Goal: Task Accomplishment & Management: Manage account settings

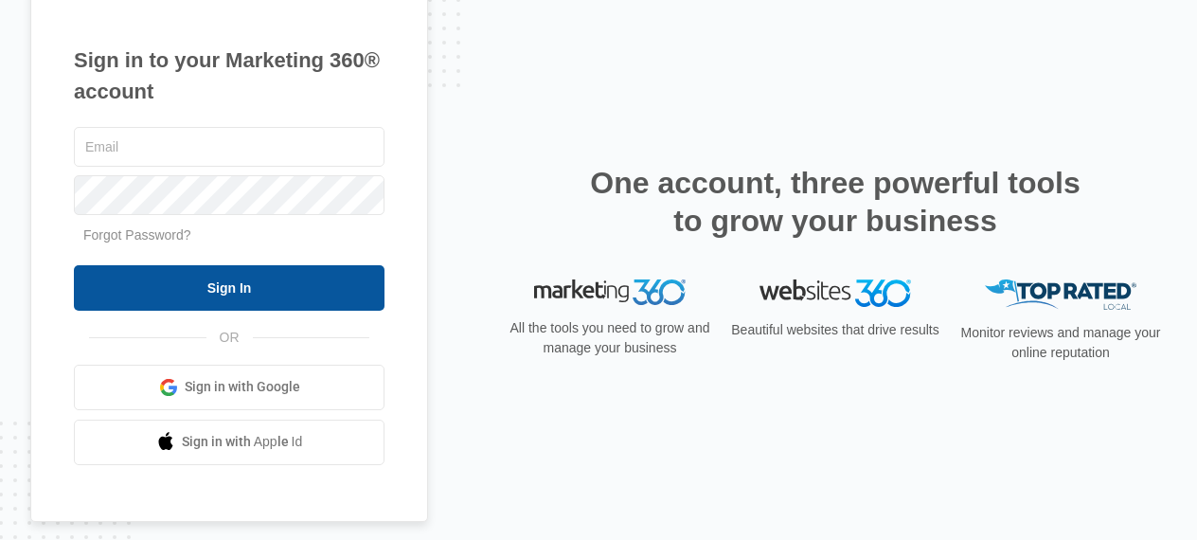
type input "[EMAIL_ADDRESS][DOMAIN_NAME]"
click at [296, 278] on input "Sign In" at bounding box center [229, 287] width 311 height 45
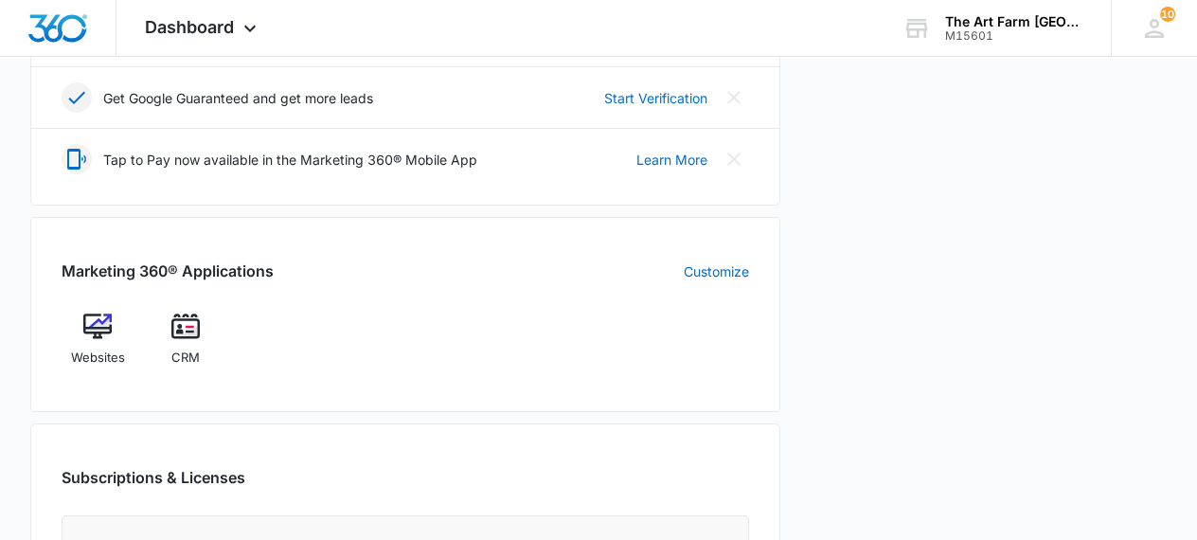
scroll to position [597, 0]
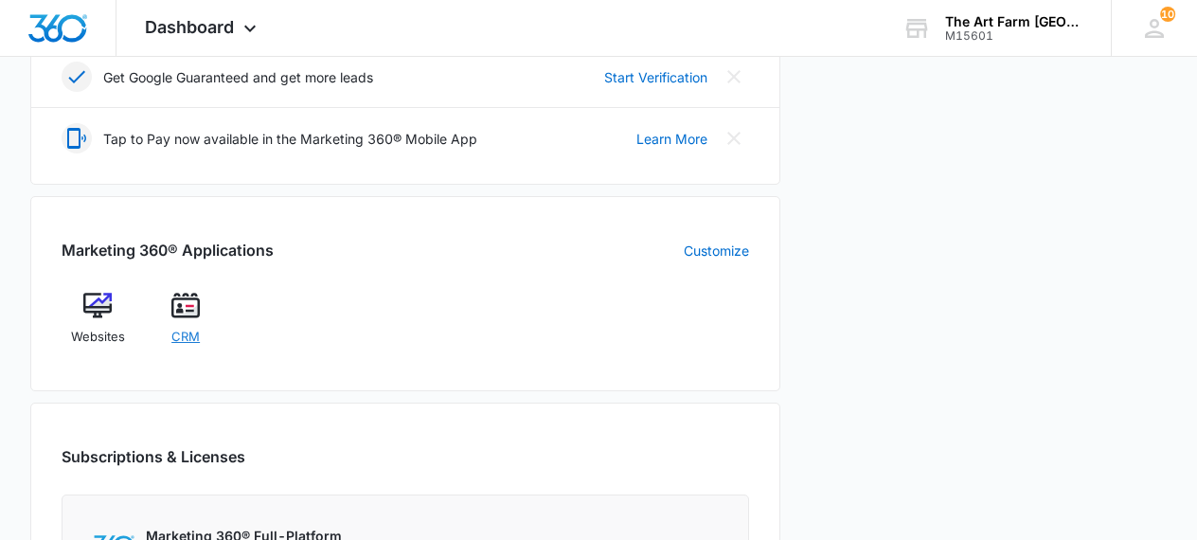
click at [196, 332] on span "CRM" at bounding box center [185, 337] width 28 height 19
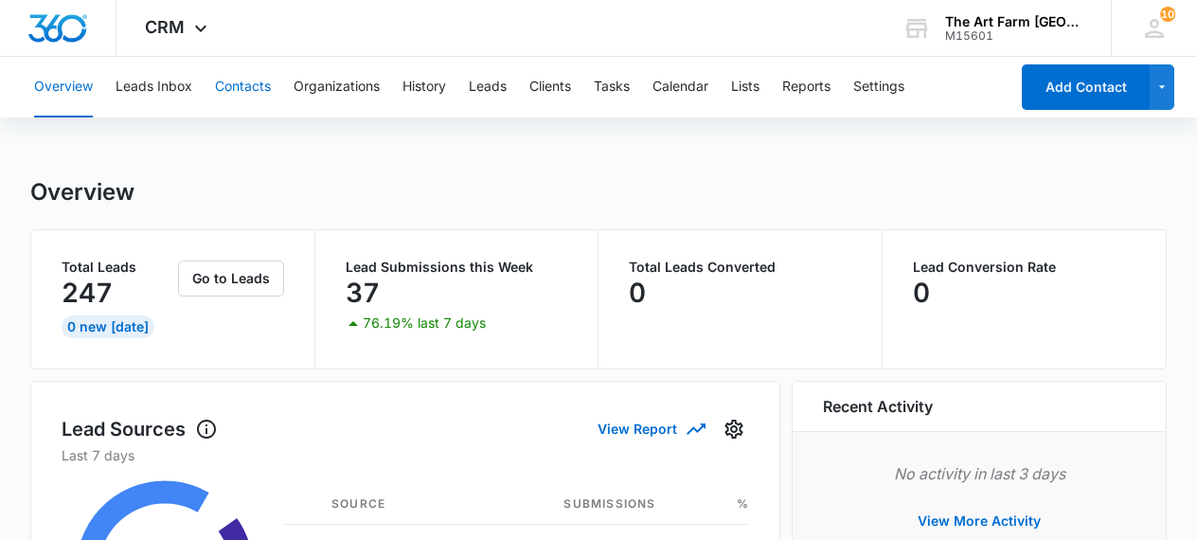
click at [250, 90] on button "Contacts" at bounding box center [243, 87] width 56 height 61
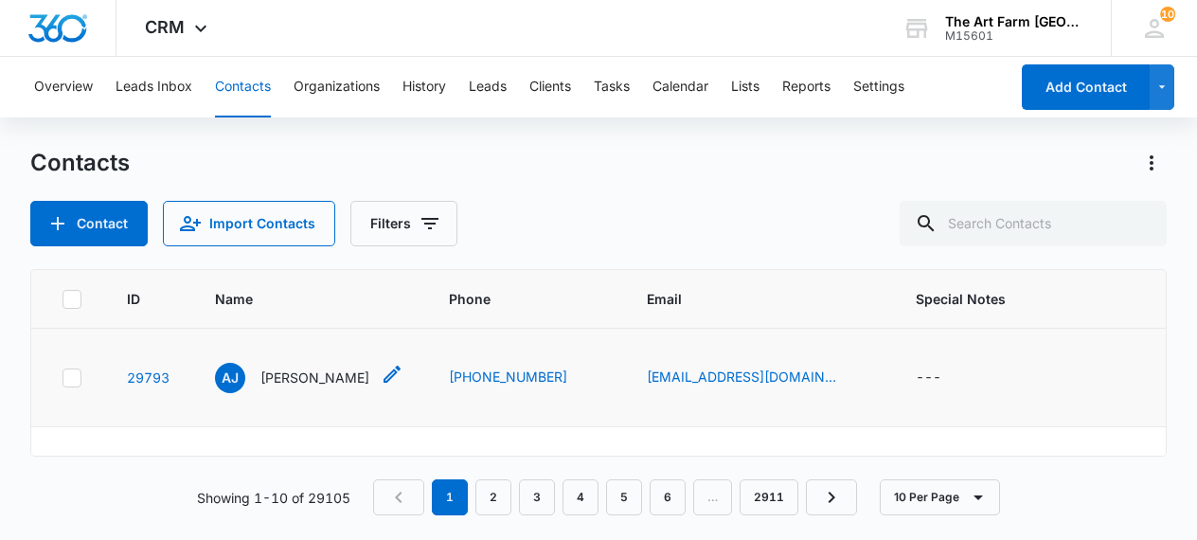
click at [346, 380] on div "[PERSON_NAME] [PERSON_NAME]" at bounding box center [309, 378] width 189 height 30
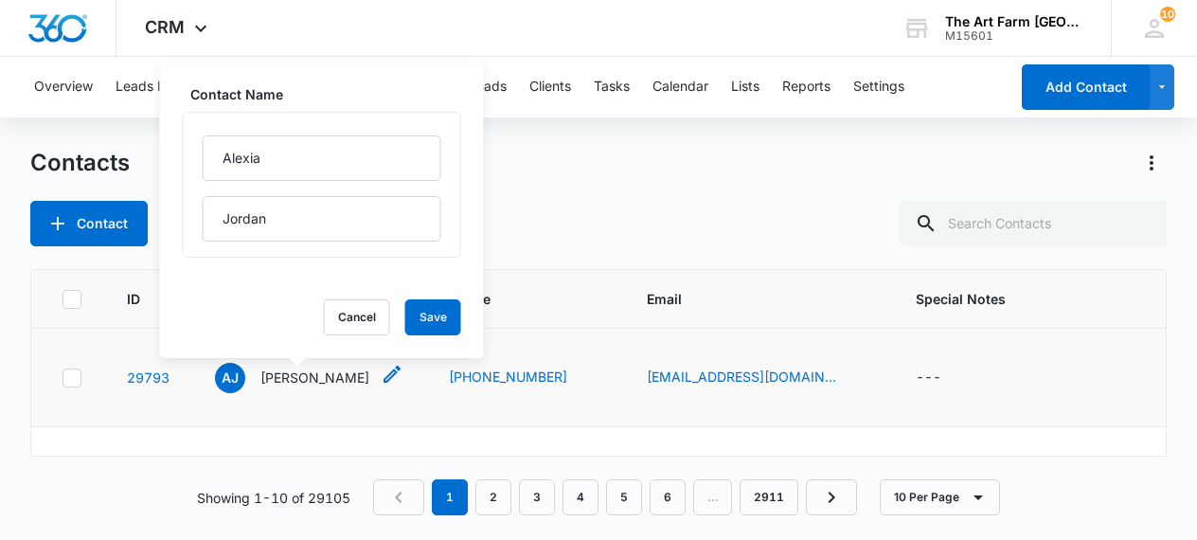
click at [326, 380] on p "[PERSON_NAME]" at bounding box center [314, 378] width 109 height 20
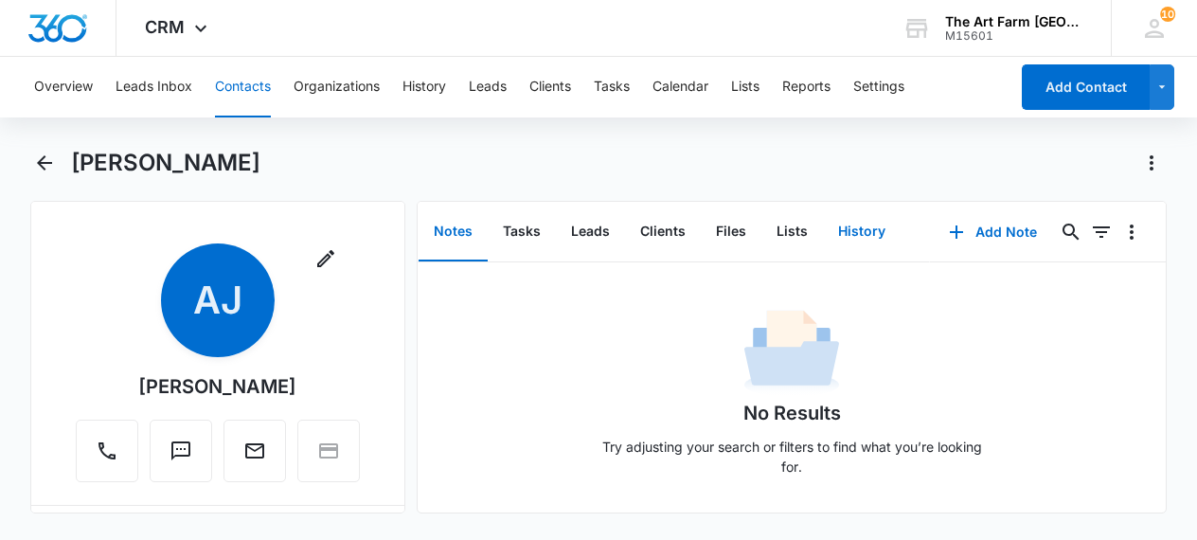
click at [855, 241] on button "History" at bounding box center [862, 232] width 78 height 59
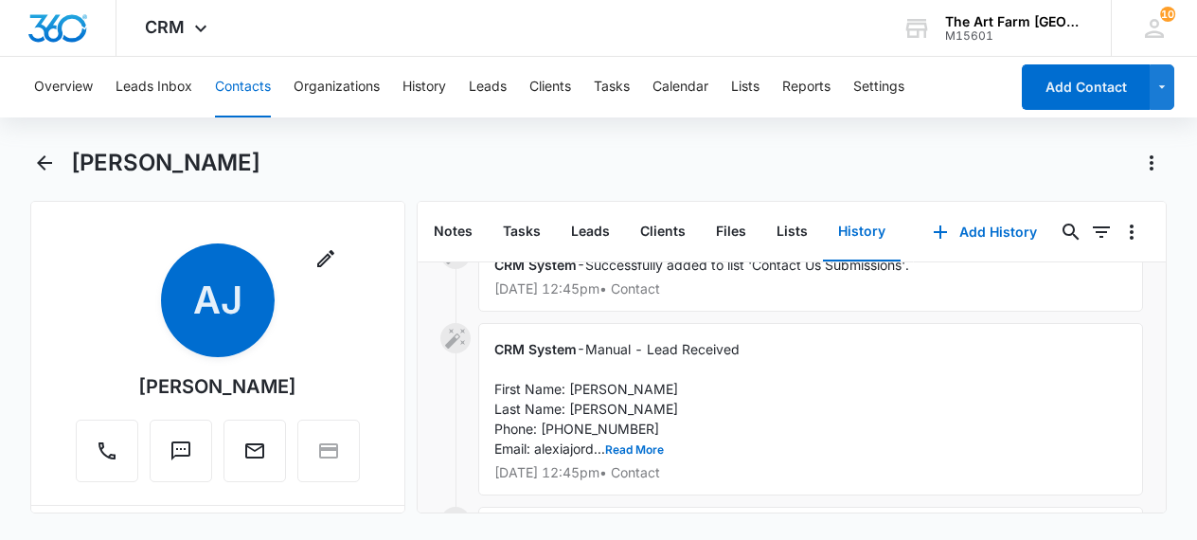
scroll to position [167, 0]
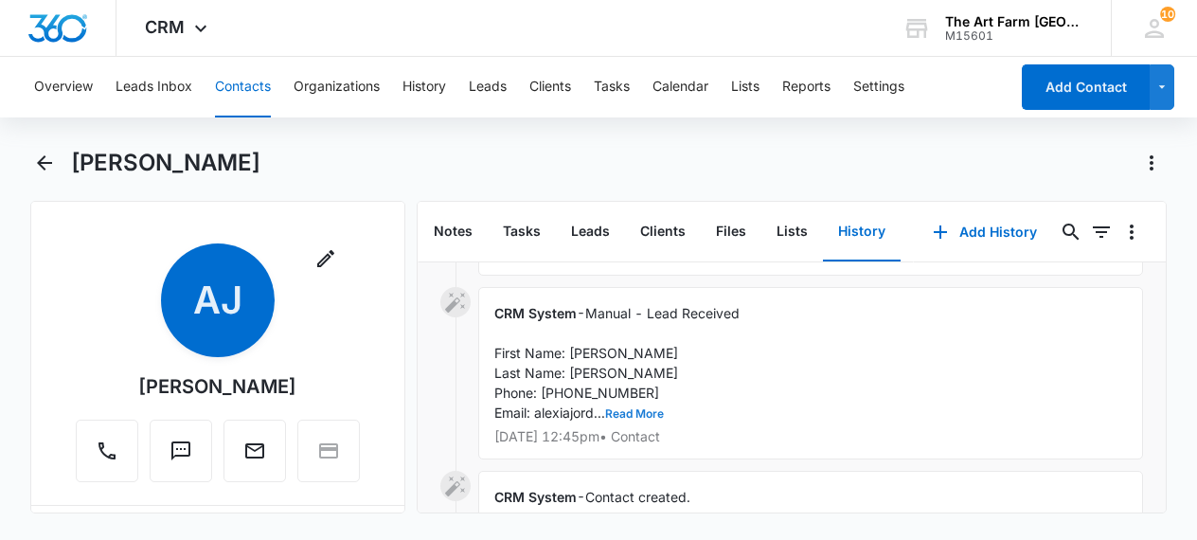
click at [658, 415] on button "Read More" at bounding box center [634, 413] width 59 height 11
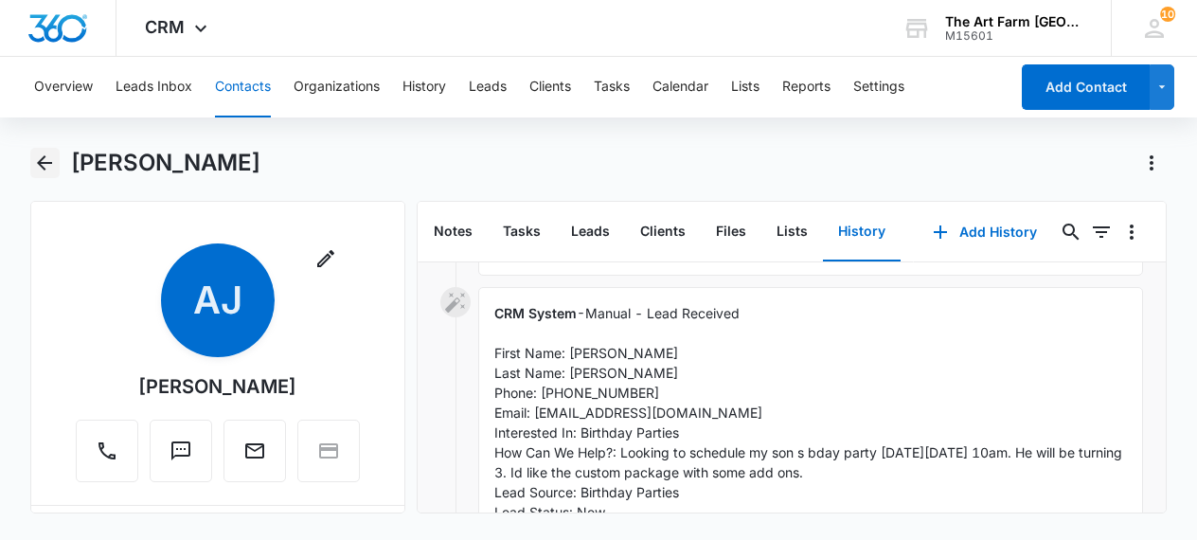
click at [36, 164] on icon "Back" at bounding box center [44, 163] width 23 height 23
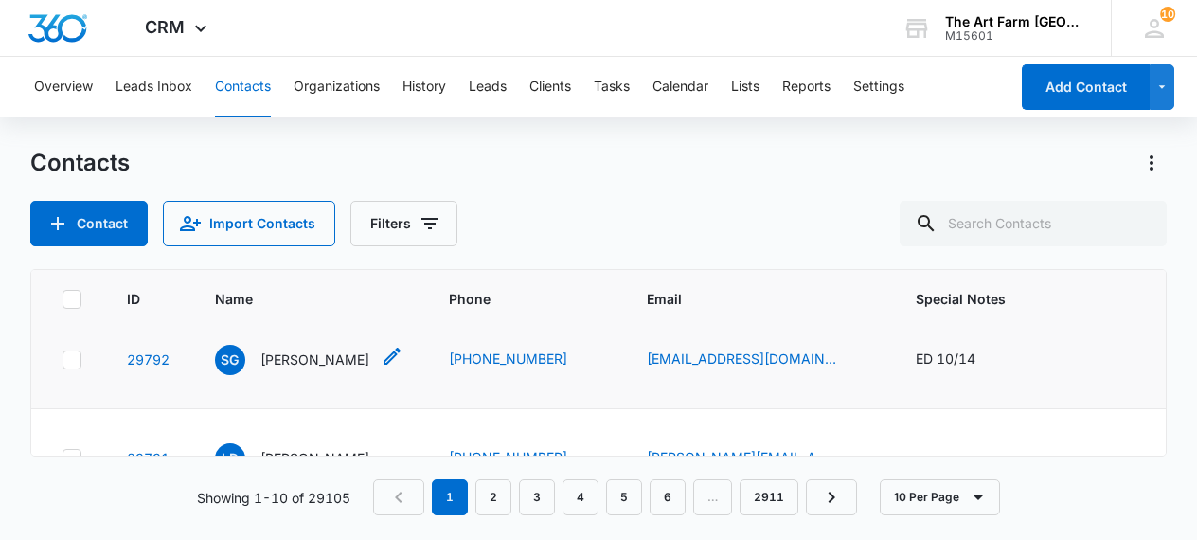
scroll to position [116, 0]
click at [335, 371] on div "SG [PERSON_NAME]" at bounding box center [292, 361] width 154 height 30
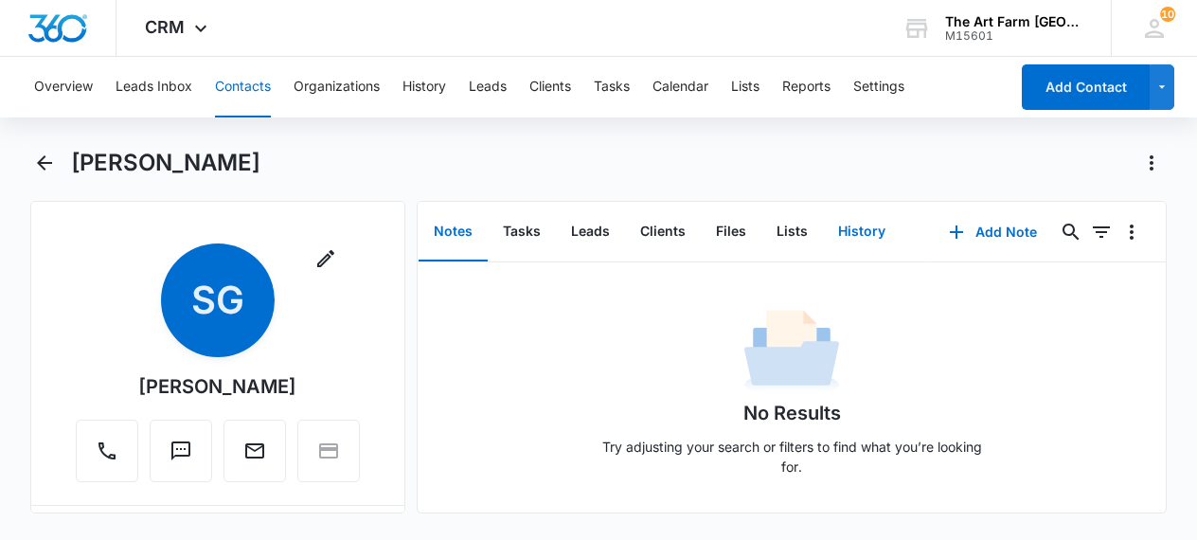
click at [866, 232] on button "History" at bounding box center [862, 232] width 78 height 59
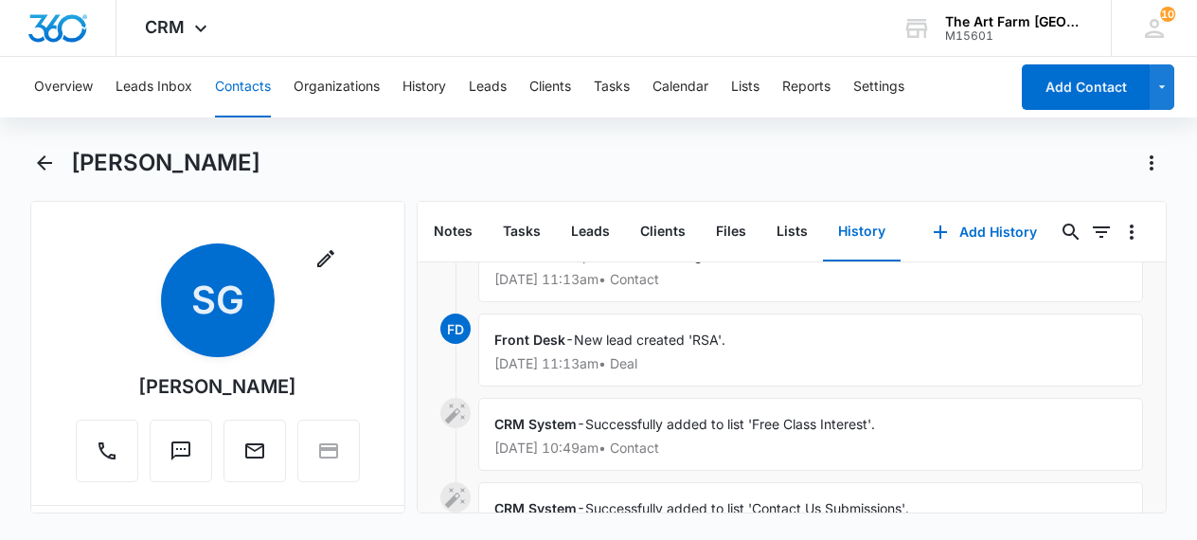
scroll to position [58, 0]
click at [44, 166] on icon "Back" at bounding box center [44, 163] width 23 height 23
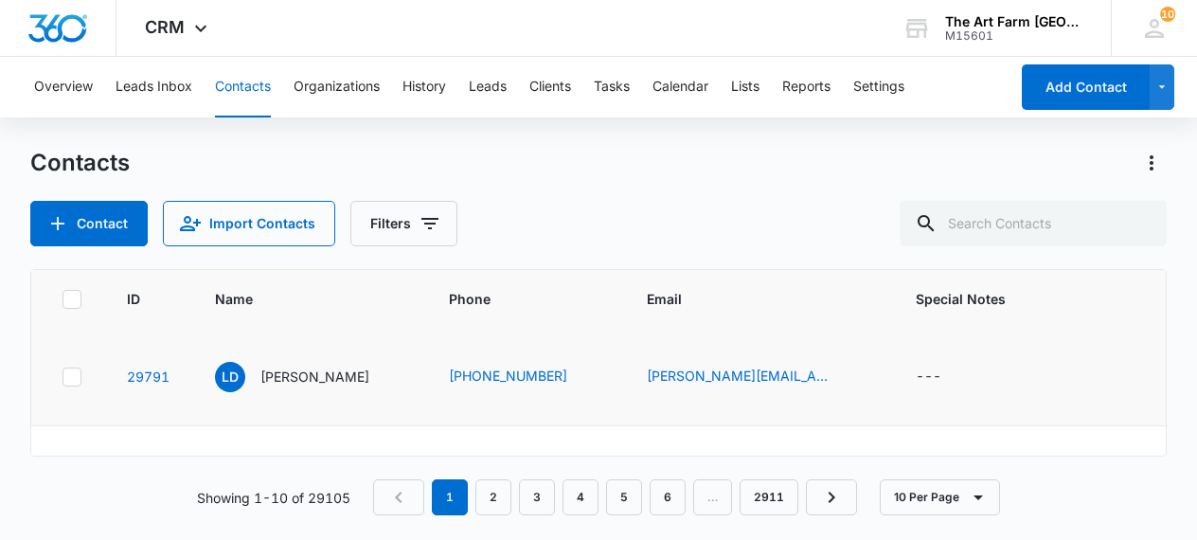
scroll to position [200, 0]
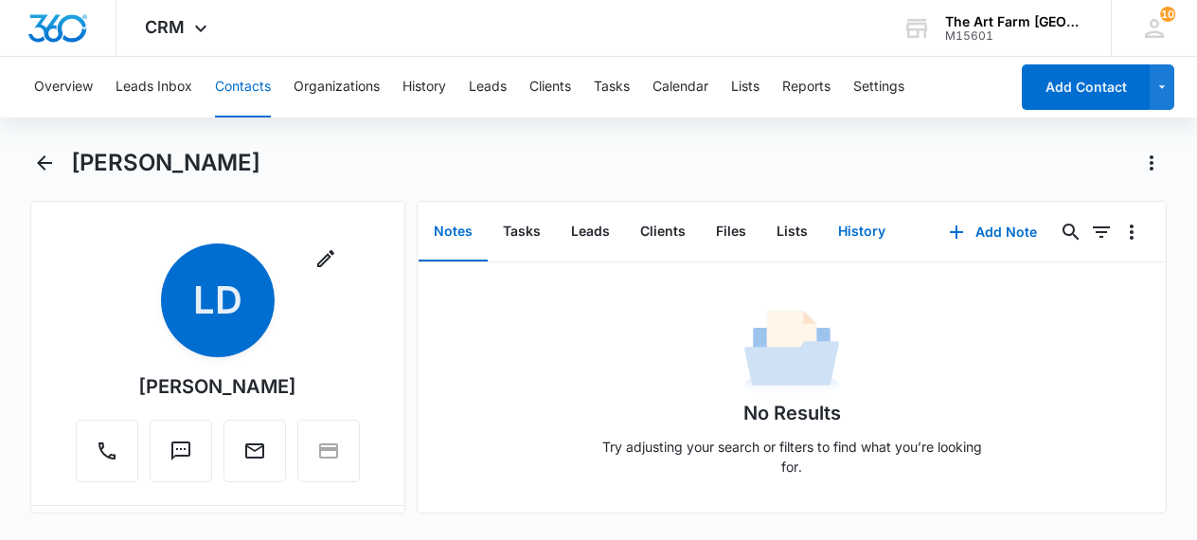
click at [866, 228] on button "History" at bounding box center [862, 232] width 78 height 59
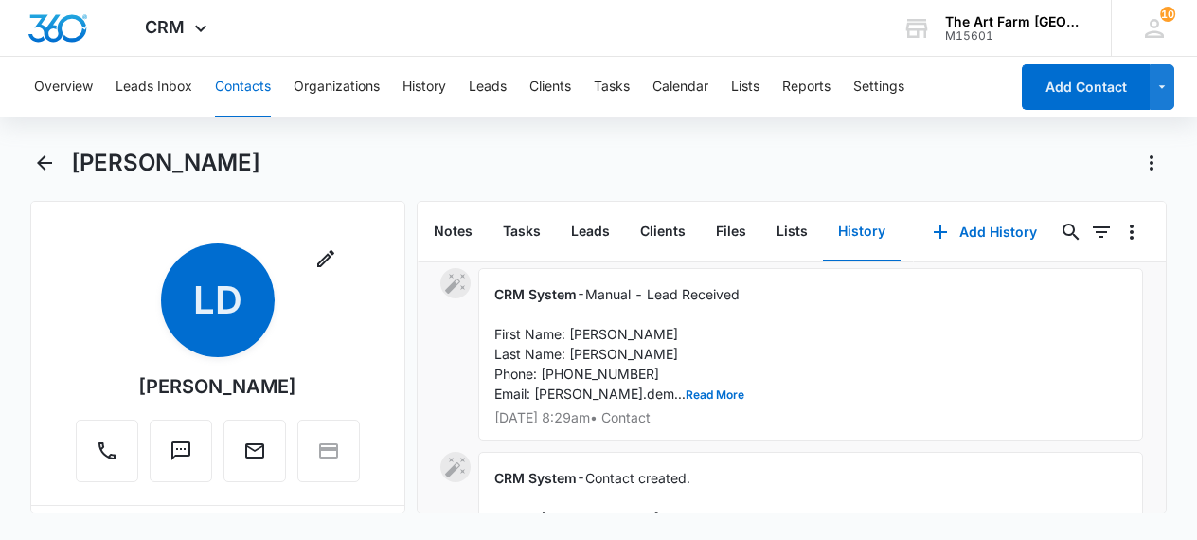
scroll to position [207, 0]
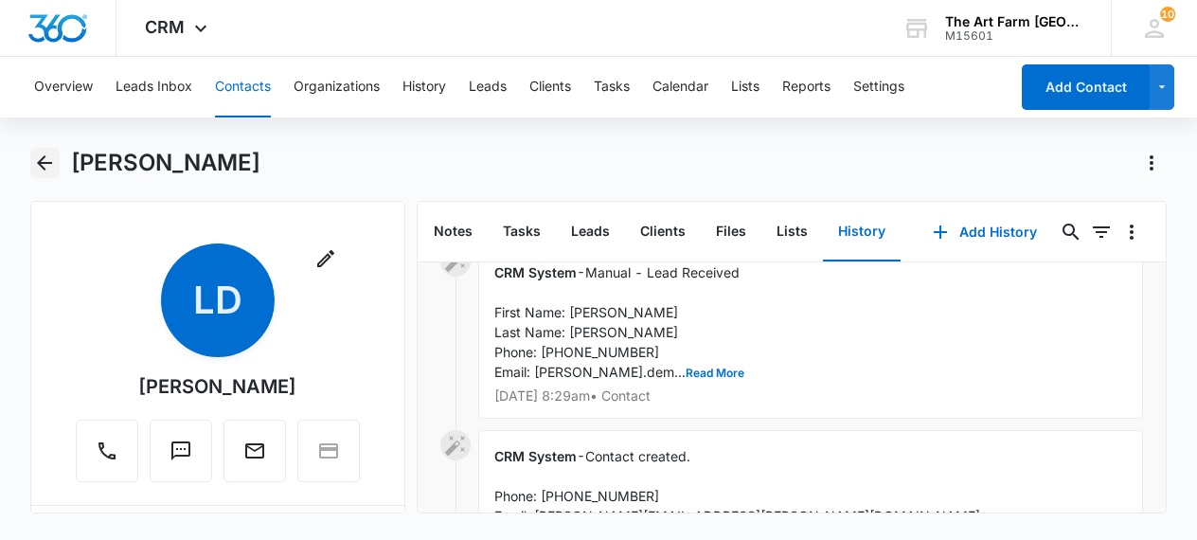
click at [33, 162] on icon "Back" at bounding box center [44, 163] width 23 height 23
